Goal: Transaction & Acquisition: Subscribe to service/newsletter

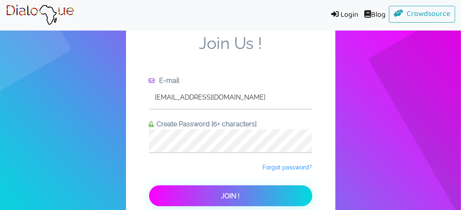
click at [223, 197] on span "Join !" at bounding box center [230, 196] width 18 height 8
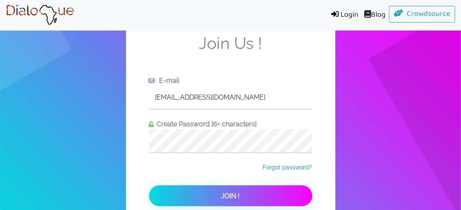
drag, startPoint x: 265, startPoint y: 97, endPoint x: 125, endPoint y: 91, distance: 140.7
click at [125, 91] on div "Join Us ! E-mail [EMAIL_ADDRESS][DOMAIN_NAME] Create Password [6+ characters] F…" at bounding box center [230, 130] width 461 height 261
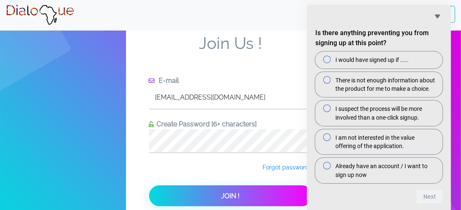
type input "[EMAIL_ADDRESS][DOMAIN_NAME]"
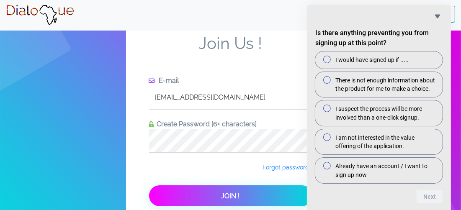
click at [241, 198] on button "Join !" at bounding box center [230, 195] width 163 height 21
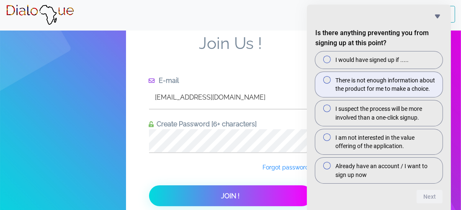
click at [362, 63] on span "I would have signed up if ....." at bounding box center [371, 60] width 73 height 8
click at [333, 62] on input "I would have signed up if ....." at bounding box center [329, 59] width 5 height 5
radio input "true"
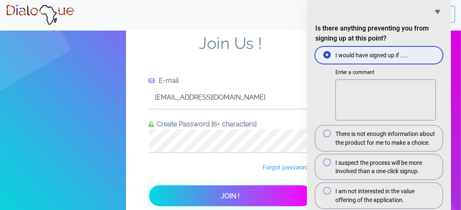
click at [360, 59] on label "I would have signed up if ....." at bounding box center [378, 55] width 127 height 17
click at [333, 58] on input "I would have signed up if ....." at bounding box center [329, 54] width 5 height 5
click at [331, 57] on div at bounding box center [327, 55] width 10 height 8
click at [331, 57] on input "I would have signed up if ....." at bounding box center [329, 54] width 5 height 5
click at [411, 51] on label "I would have signed up if ....." at bounding box center [378, 55] width 127 height 17
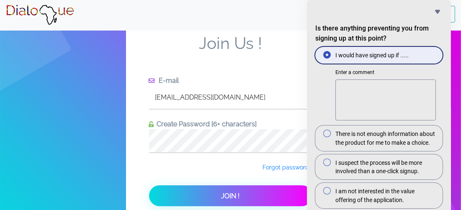
click at [333, 52] on input "I would have signed up if ....." at bounding box center [329, 54] width 5 height 5
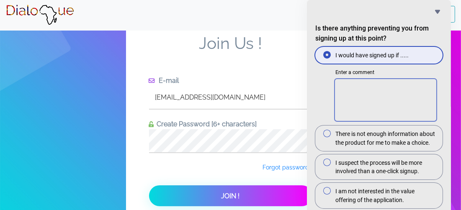
click at [381, 87] on textarea "Enter a comment" at bounding box center [385, 100] width 100 height 41
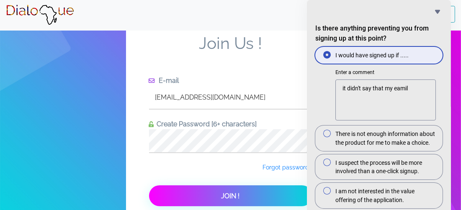
click at [193, 196] on button "Join !" at bounding box center [230, 195] width 163 height 21
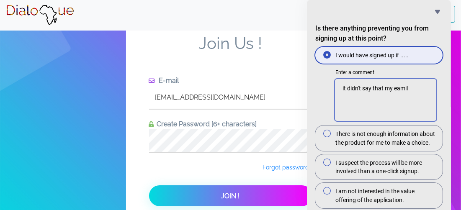
click at [413, 92] on textarea "it didn't say that my eamil" at bounding box center [385, 100] width 100 height 41
drag, startPoint x: 413, startPoint y: 92, endPoint x: 394, endPoint y: 91, distance: 19.3
click at [394, 91] on textarea "it didn't say that my eamil" at bounding box center [385, 100] width 100 height 41
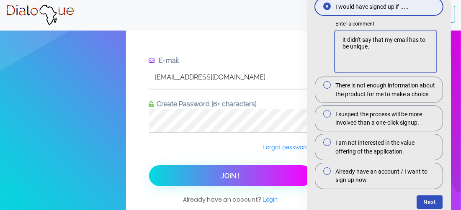
scroll to position [62, 0]
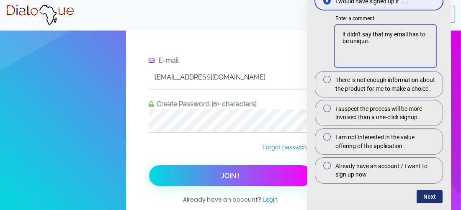
type textarea "it didn't say that my email has to be unique."
click at [432, 195] on button "Next" at bounding box center [429, 196] width 26 height 13
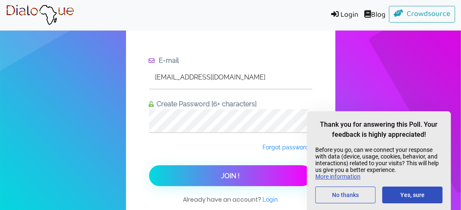
scroll to position [0, 0]
click at [406, 197] on button "Yes, sure" at bounding box center [412, 195] width 60 height 17
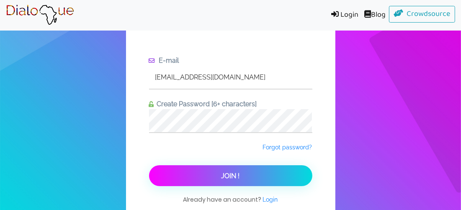
click at [262, 167] on button "Join !" at bounding box center [230, 175] width 163 height 21
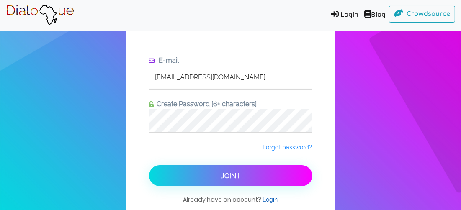
click at [268, 199] on span "Login" at bounding box center [270, 199] width 15 height 7
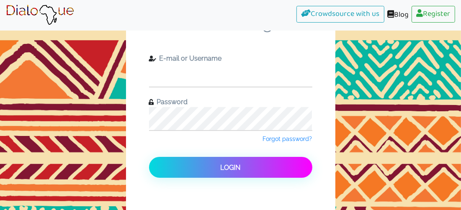
type input "[EMAIL_ADDRESS][DOMAIN_NAME]"
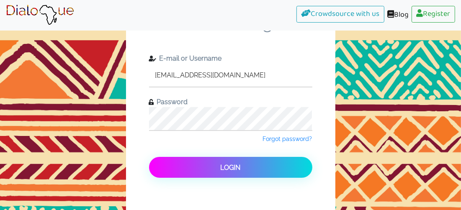
click at [221, 164] on span "Login" at bounding box center [231, 168] width 20 height 8
drag, startPoint x: 221, startPoint y: 164, endPoint x: 223, endPoint y: 158, distance: 7.0
click at [221, 164] on span "Login" at bounding box center [231, 168] width 20 height 8
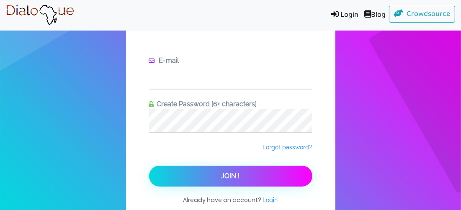
type input "[EMAIL_ADDRESS][DOMAIN_NAME]"
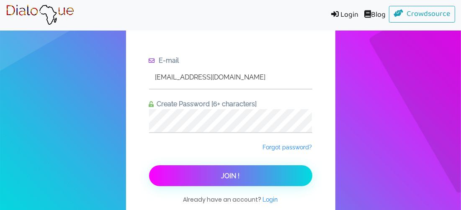
click at [186, 185] on button "Join !" at bounding box center [230, 175] width 163 height 21
